Goal: Information Seeking & Learning: Understand process/instructions

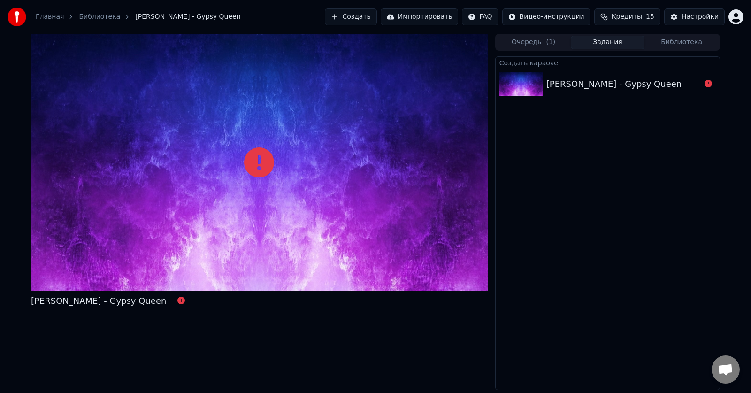
click at [353, 144] on div at bounding box center [259, 162] width 457 height 257
click at [608, 89] on div "[PERSON_NAME] - Gypsy Queen" at bounding box center [613, 83] width 135 height 13
click at [551, 23] on html "Главная Библиотека [PERSON_NAME] - Gypsy Queen Создать Импортировать FAQ Видео-…" at bounding box center [375, 196] width 751 height 393
click at [552, 36] on div "Инструкция по быстрому запуску" at bounding box center [568, 37] width 140 height 15
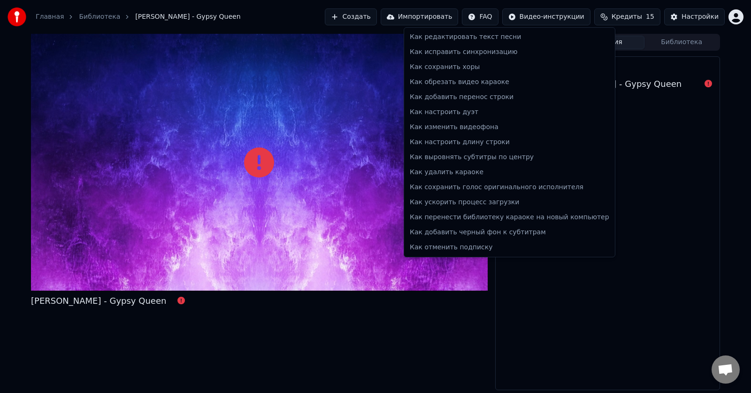
click at [501, 15] on html "Главная Библиотека [PERSON_NAME] - Gypsy Queen Создать Импортировать FAQ Видео-…" at bounding box center [375, 196] width 751 height 393
click at [440, 176] on div "Как удалить караоке" at bounding box center [509, 172] width 207 height 15
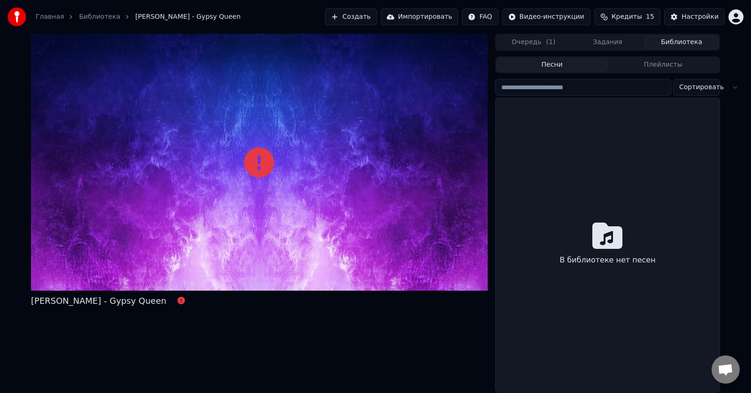
click at [680, 39] on button "Библиотека" at bounding box center [682, 43] width 74 height 14
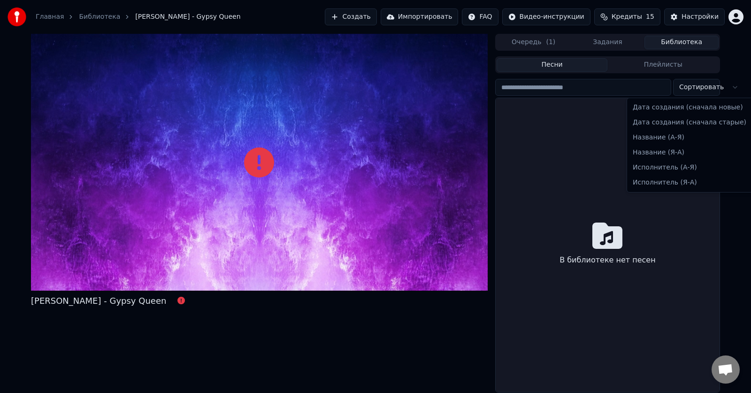
click at [699, 91] on html "Главная Библиотека [PERSON_NAME] - Gypsy Queen Создать Импортировать FAQ Видео-…" at bounding box center [375, 196] width 751 height 393
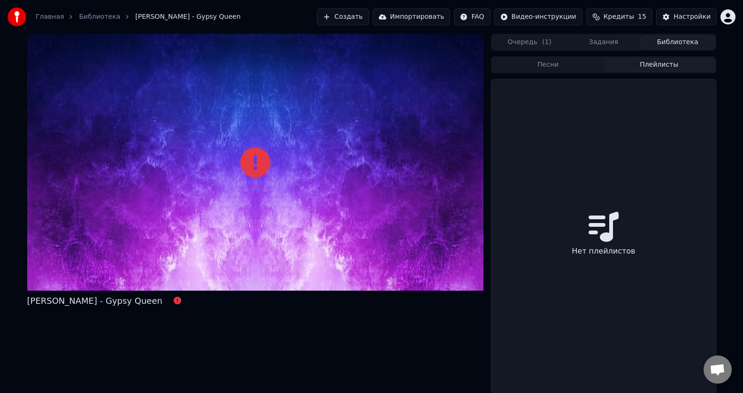
click at [671, 67] on button "Плейлисты" at bounding box center [659, 65] width 111 height 14
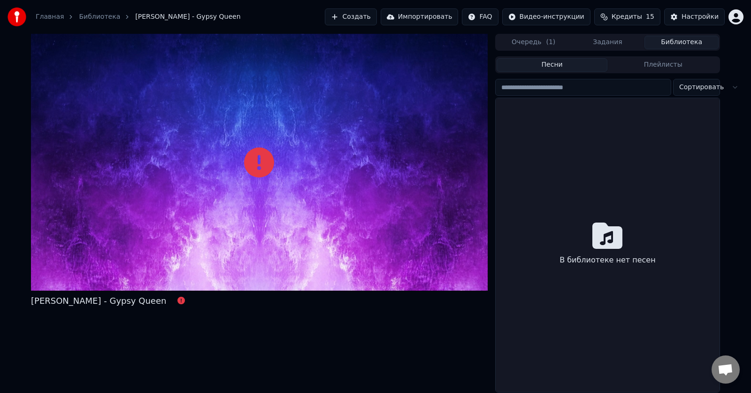
click at [551, 67] on button "Песни" at bounding box center [552, 65] width 111 height 14
click at [540, 92] on input "search" at bounding box center [583, 87] width 176 height 17
click at [253, 174] on icon at bounding box center [259, 162] width 30 height 30
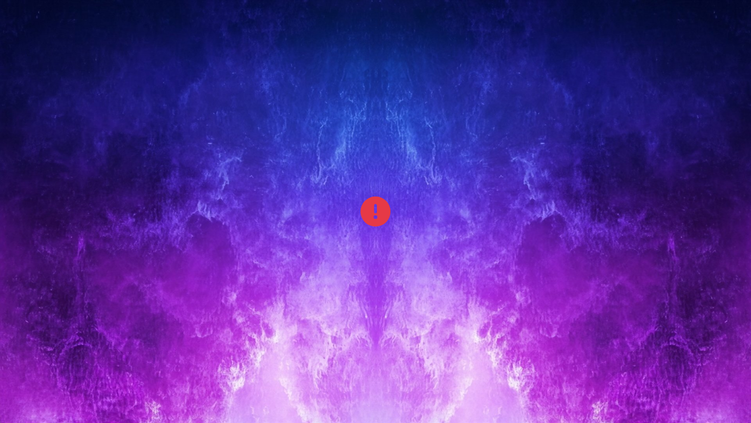
click at [253, 185] on div at bounding box center [375, 211] width 751 height 423
click at [685, 85] on div at bounding box center [375, 211] width 751 height 423
drag, startPoint x: 684, startPoint y: 94, endPoint x: 591, endPoint y: 138, distance: 102.9
click at [683, 96] on div at bounding box center [375, 211] width 751 height 423
click at [389, 201] on icon at bounding box center [376, 211] width 30 height 30
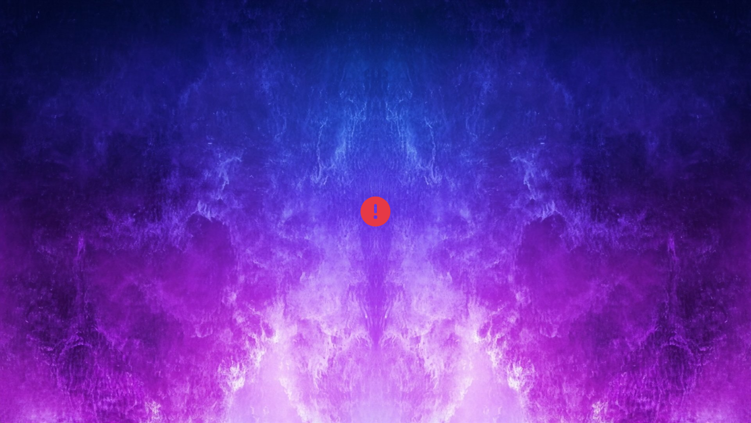
click at [388, 203] on icon at bounding box center [376, 211] width 30 height 30
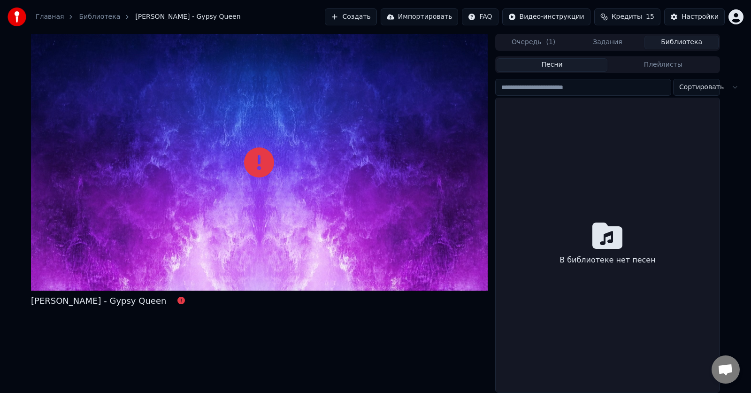
click at [106, 17] on link "Библиотека" at bounding box center [99, 16] width 41 height 9
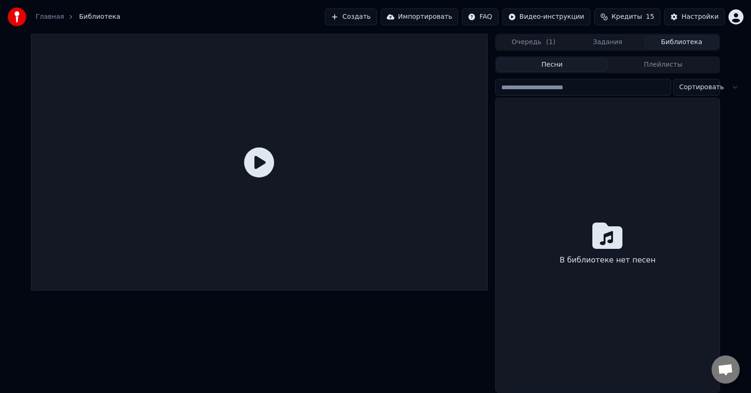
click at [54, 16] on link "Главная" at bounding box center [50, 16] width 28 height 9
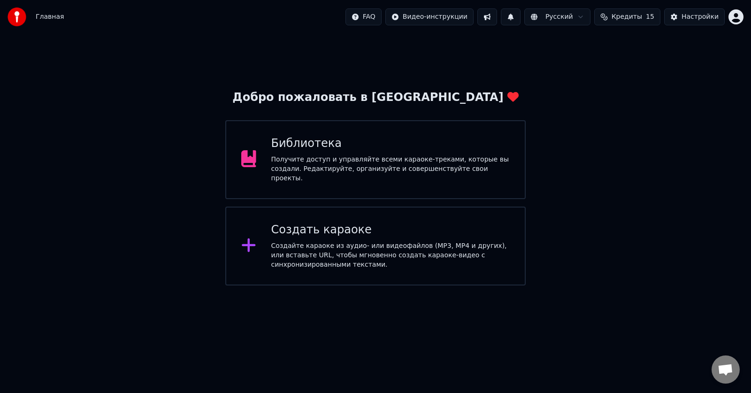
click at [497, 19] on button at bounding box center [487, 16] width 20 height 17
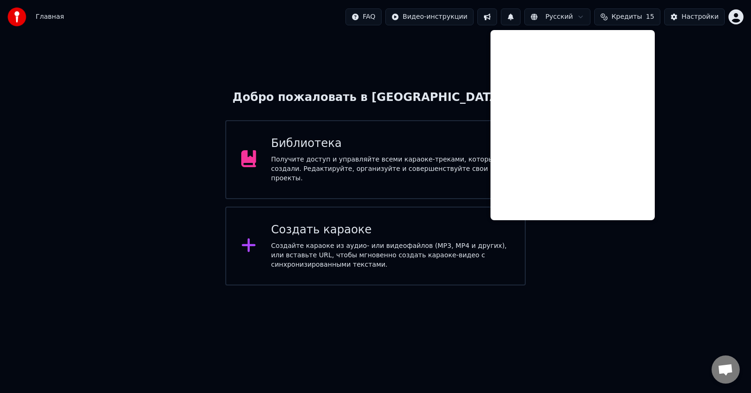
click at [419, 51] on div "Добро пожаловать в Youka Библиотека Получите доступ и управляйте всеми караоке-…" at bounding box center [375, 160] width 751 height 252
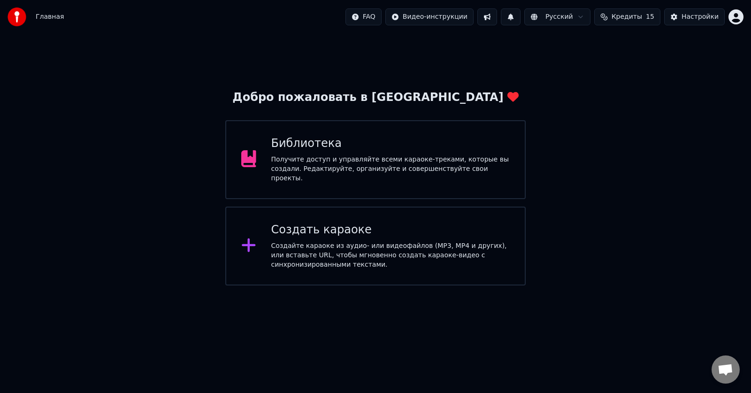
click at [521, 12] on button at bounding box center [511, 16] width 20 height 17
click at [632, 21] on span "Кредиты" at bounding box center [627, 16] width 31 height 9
click at [624, 209] on div "Добро пожаловать в Youka Библиотека Получите доступ и управляйте всеми караоке-…" at bounding box center [375, 160] width 751 height 252
click at [635, 19] on span "Кредиты" at bounding box center [627, 16] width 31 height 9
click at [643, 87] on button "Обновить" at bounding box center [633, 86] width 57 height 17
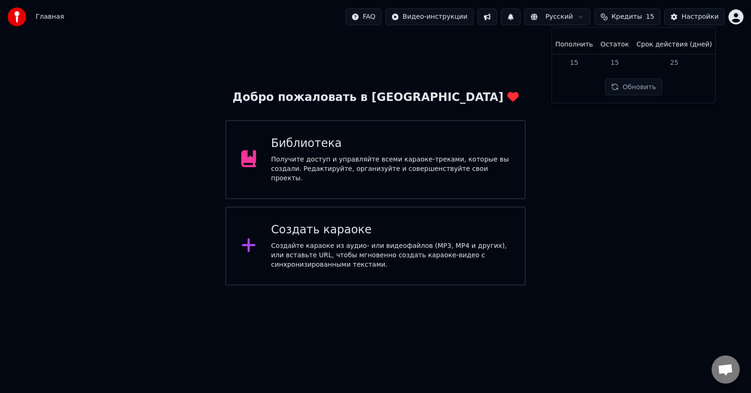
click at [606, 162] on div "Добро пожаловать в Youka Библиотека Получите доступ и управляйте всеми караоке-…" at bounding box center [375, 160] width 751 height 252
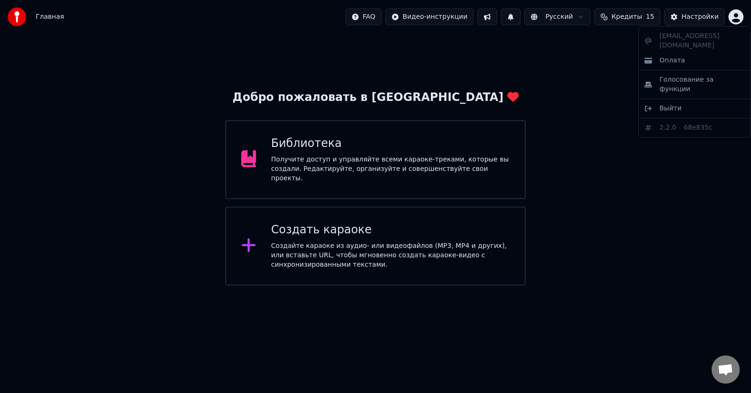
click at [731, 18] on html "Главная FAQ Видео-инструкции Русский Кредиты 15 Настройки Добро пожаловать в Yo…" at bounding box center [375, 142] width 751 height 285
click at [651, 153] on html "Главная FAQ Видео-инструкции Русский Кредиты 15 Настройки Добро пожаловать в Yo…" at bounding box center [375, 142] width 751 height 285
